Goal: Transaction & Acquisition: Purchase product/service

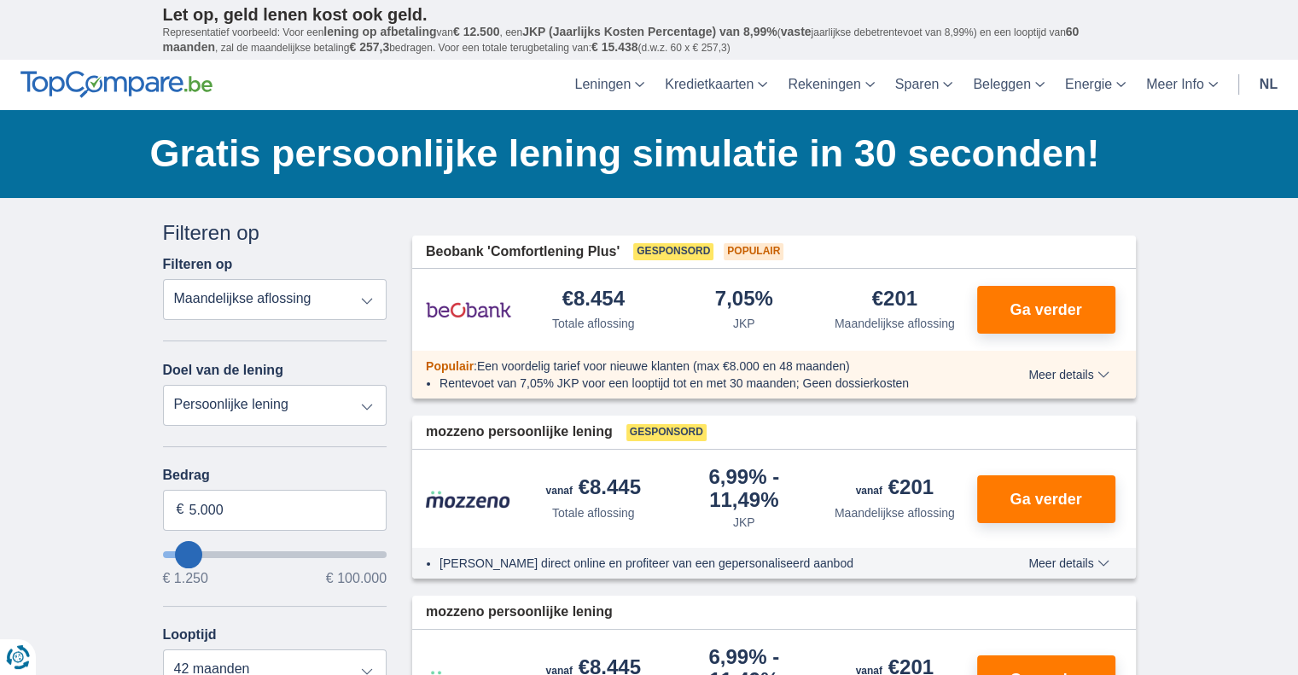
type input "5.000"
type input "5250"
select select "36"
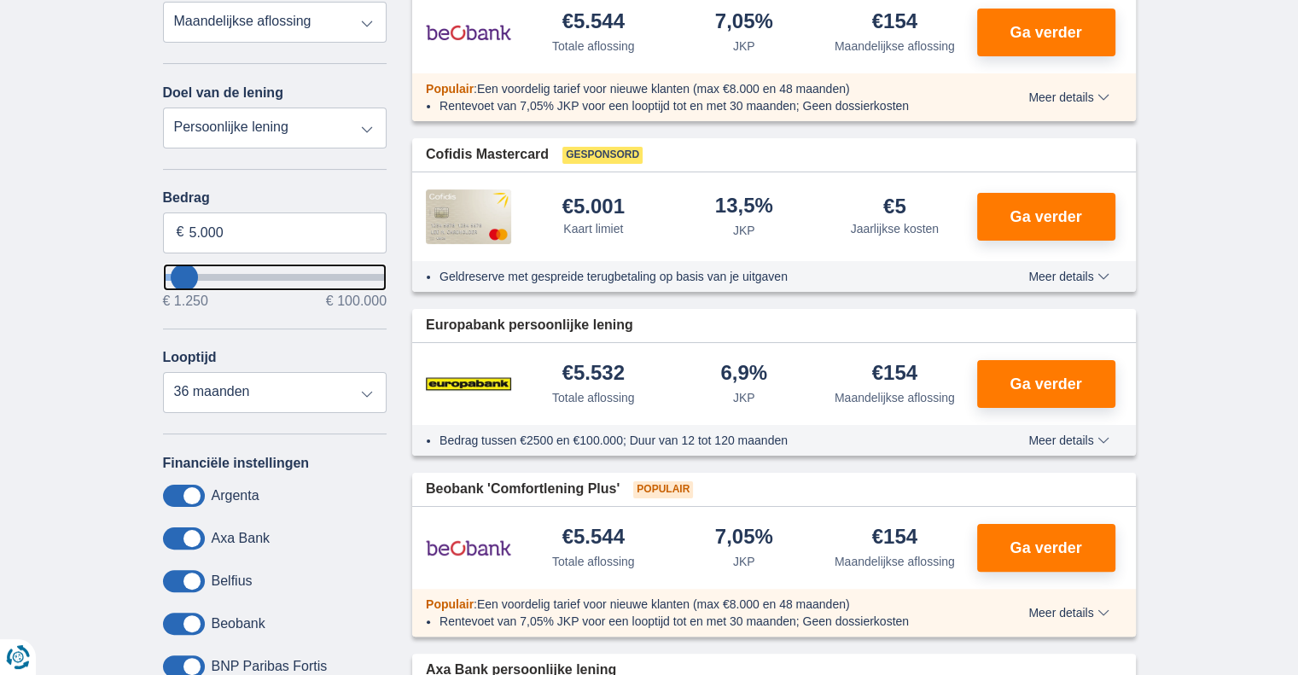
scroll to position [427, 0]
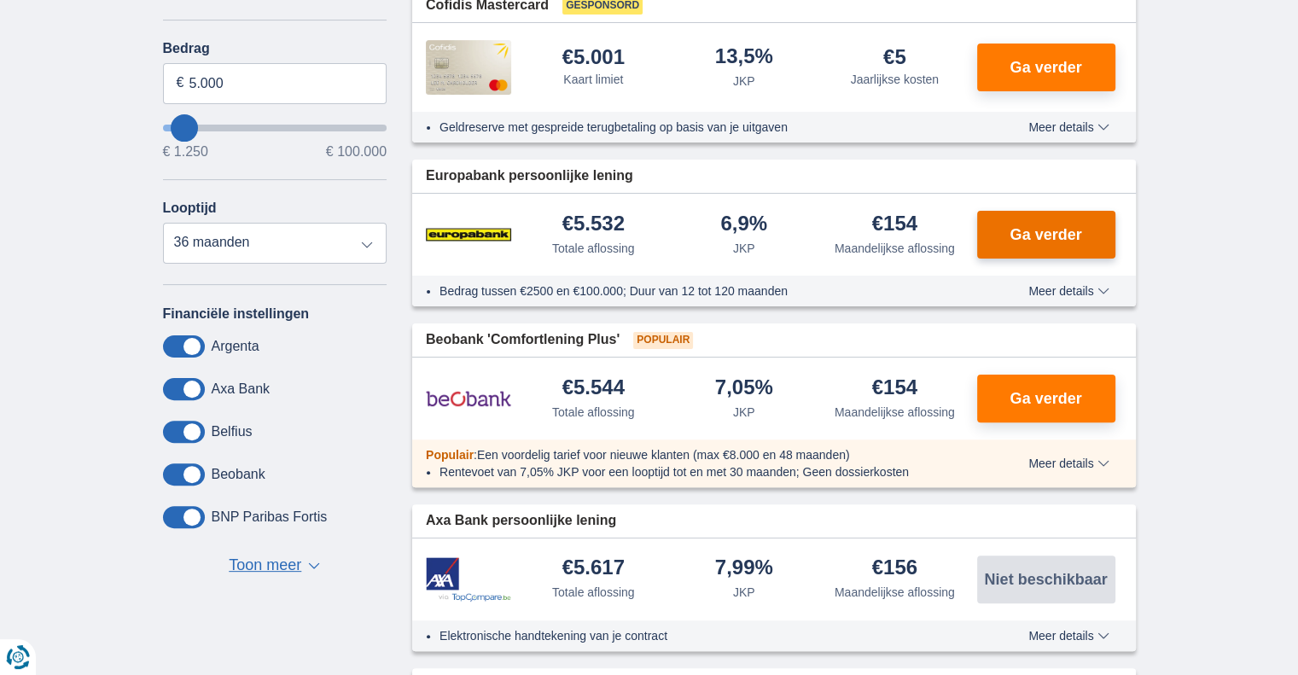
click at [1064, 241] on button "Ga verder" at bounding box center [1046, 235] width 138 height 48
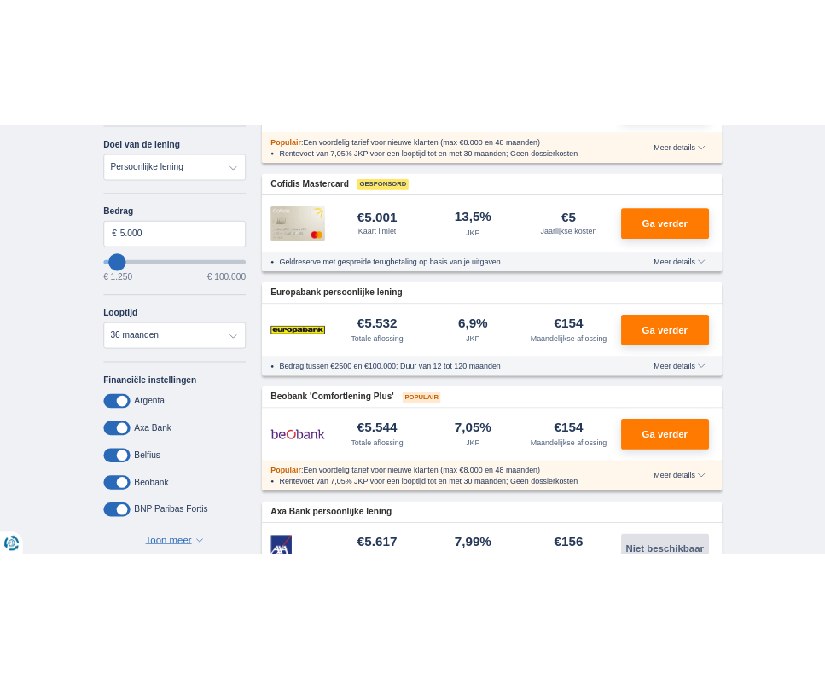
scroll to position [0, 0]
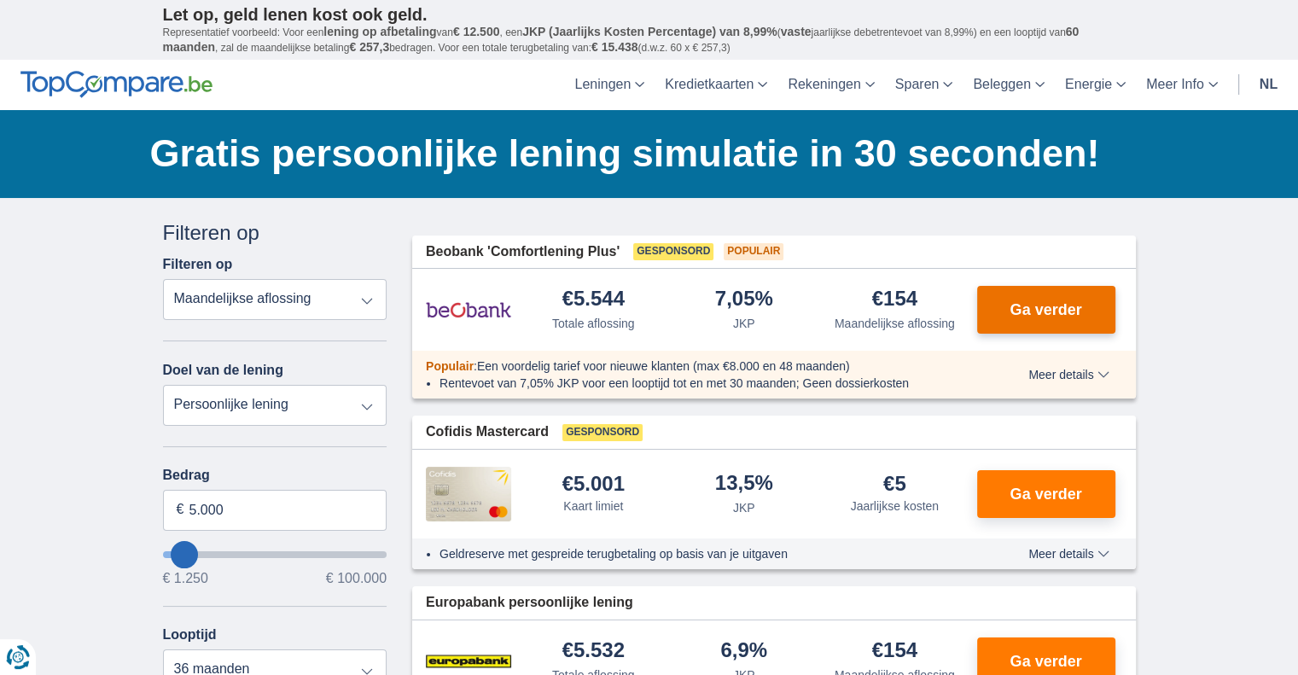
click at [1044, 315] on span "Ga verder" at bounding box center [1045, 309] width 72 height 15
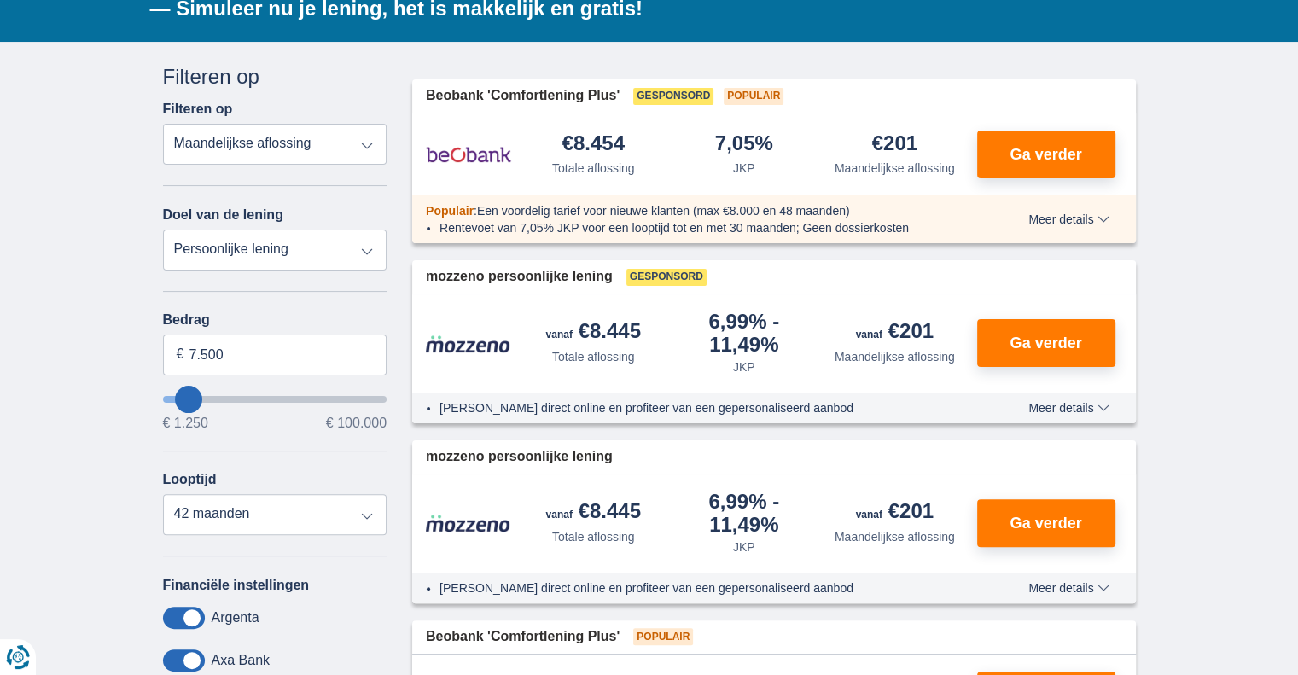
scroll to position [341, 0]
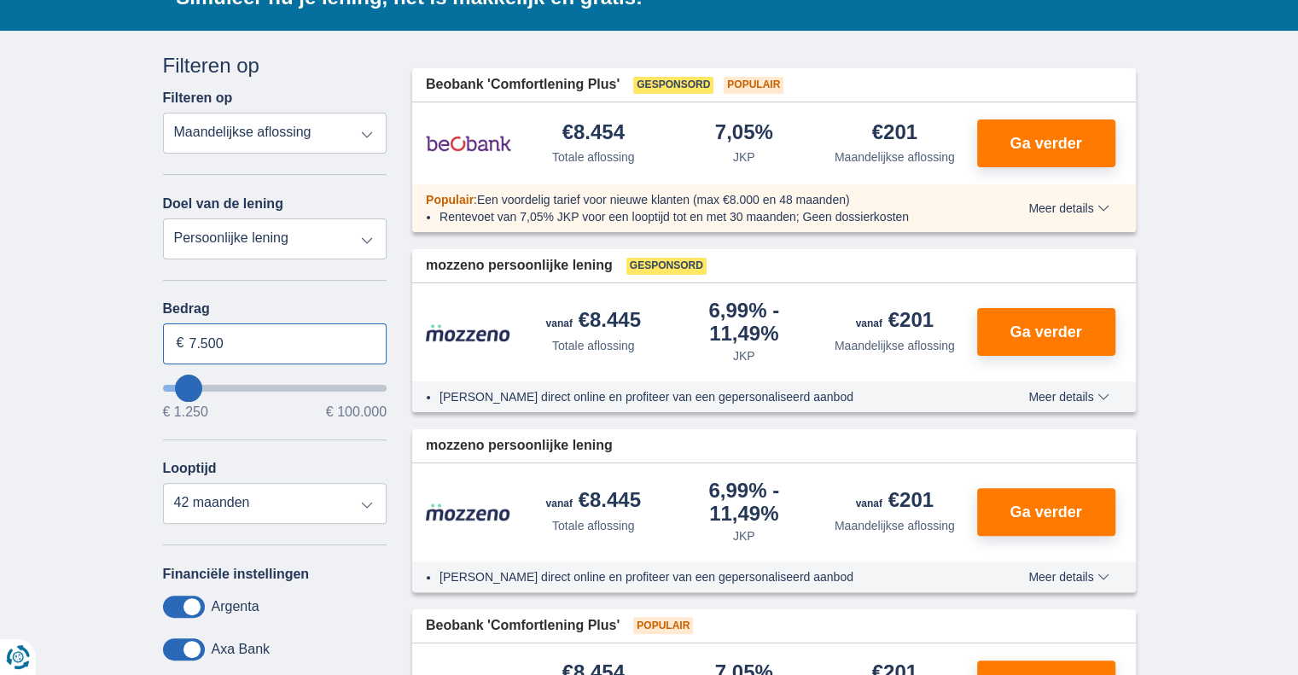
click at [246, 345] on input "7.500" at bounding box center [275, 343] width 224 height 41
type input "6.000"
type input "6250"
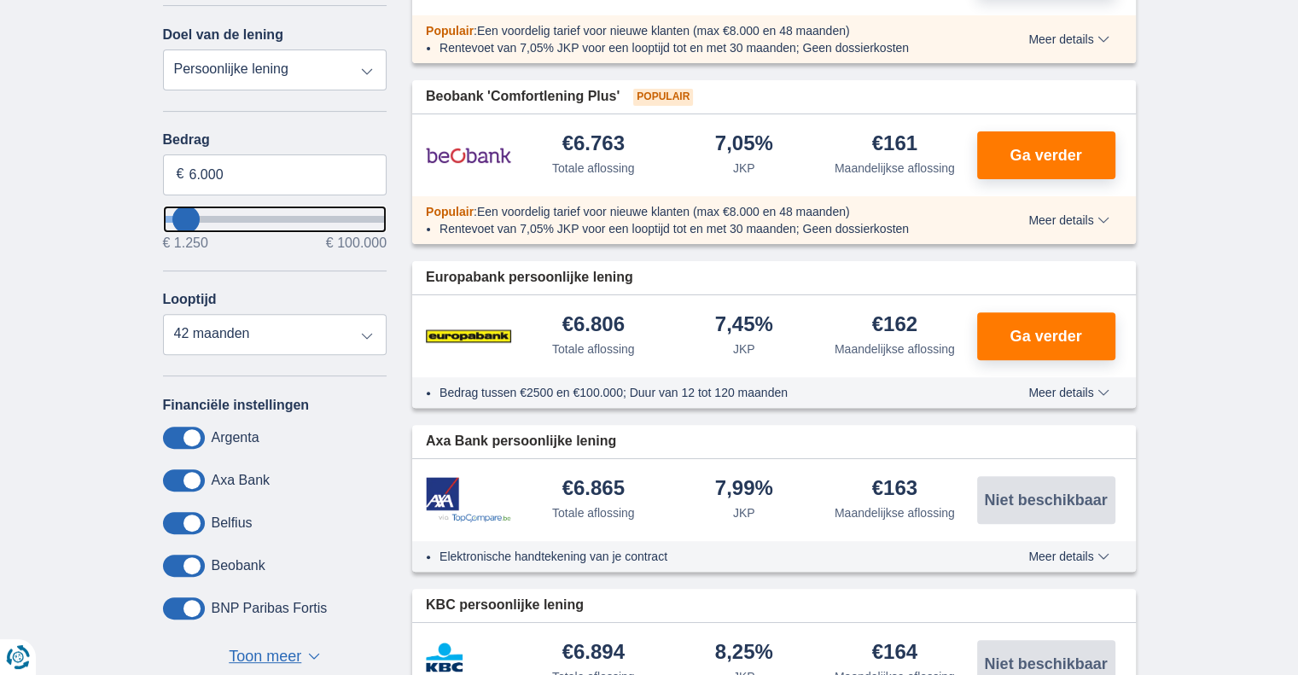
scroll to position [512, 0]
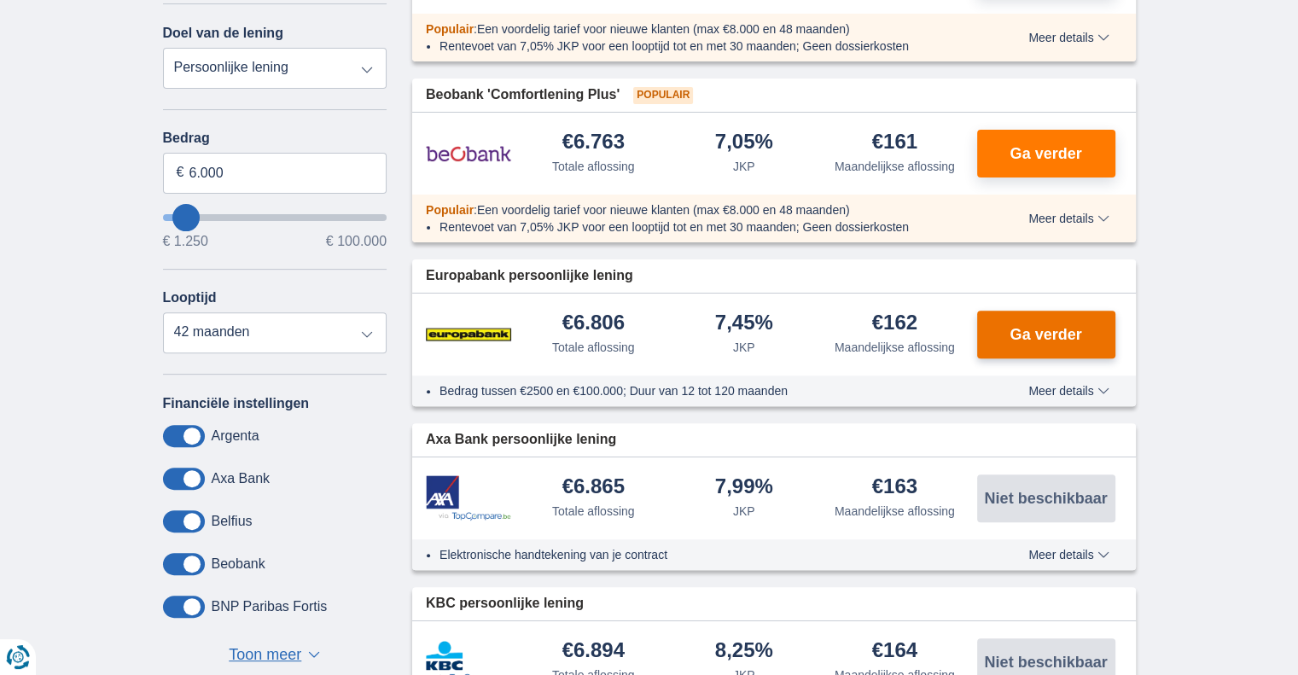
click at [1053, 329] on span "Ga verder" at bounding box center [1045, 334] width 72 height 15
click at [253, 163] on input "6.000" at bounding box center [275, 173] width 224 height 41
type input "6.500"
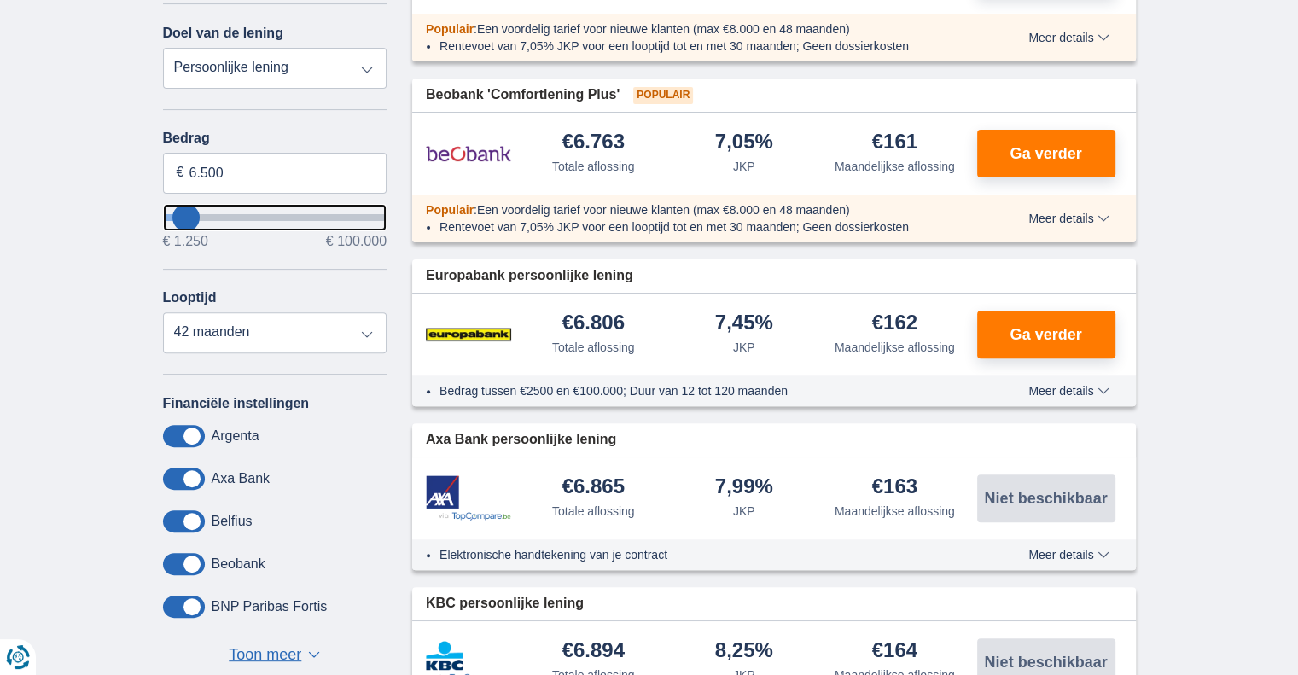
type input "6250"
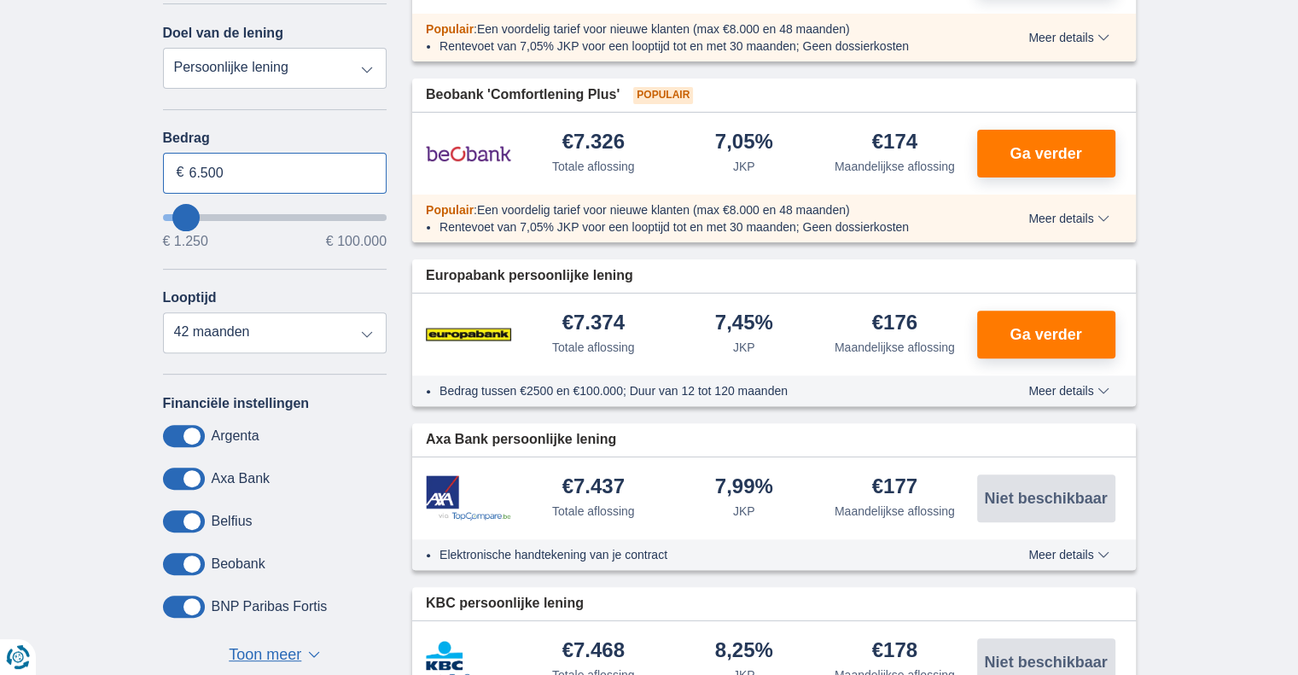
click at [242, 167] on input "6.500" at bounding box center [275, 173] width 224 height 41
type input "6.000"
type input "6250"
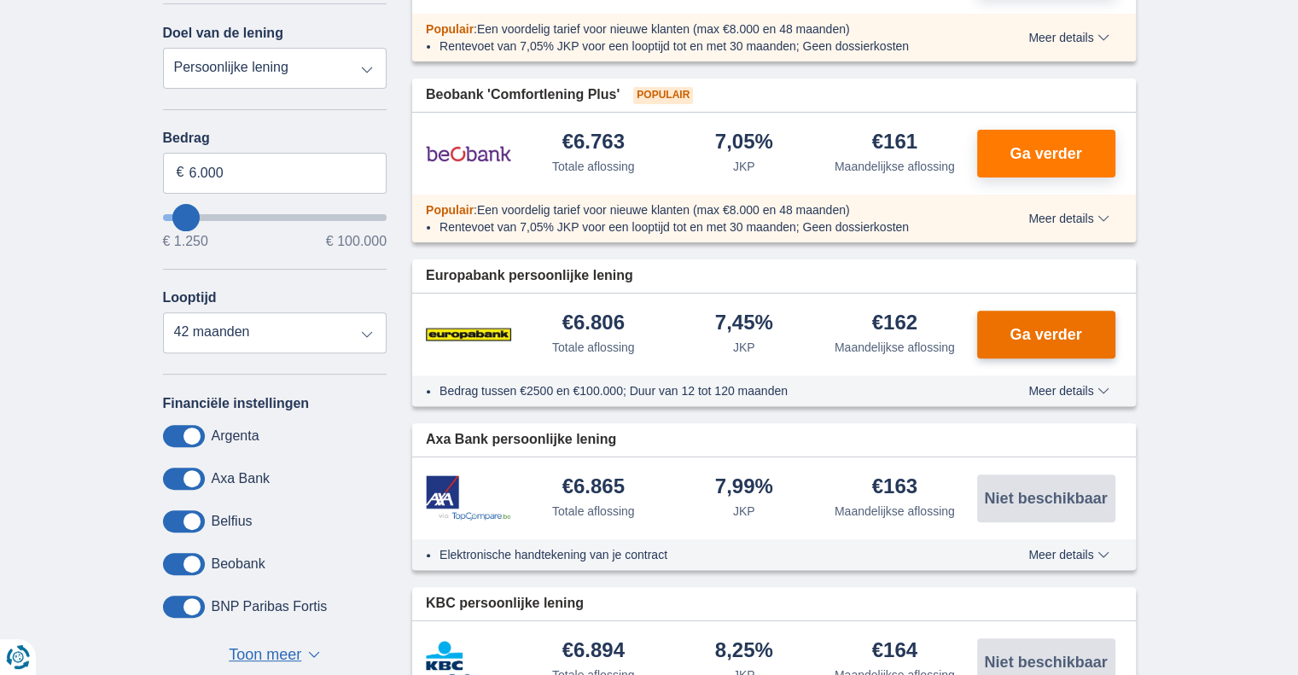
click at [1015, 330] on span "Ga verder" at bounding box center [1045, 334] width 72 height 15
